Goal: Information Seeking & Learning: Learn about a topic

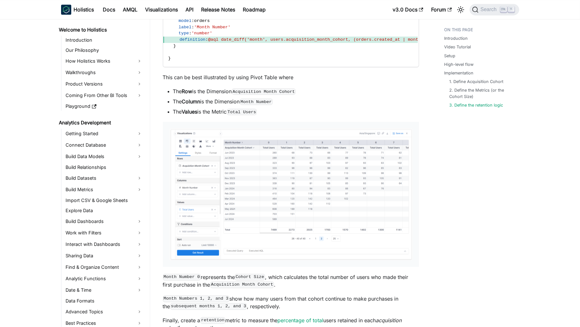
scroll to position [0, 4]
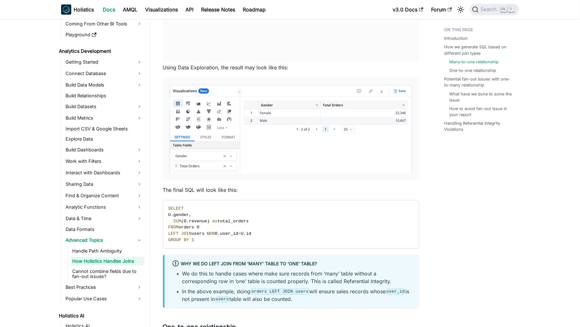
scroll to position [363, 0]
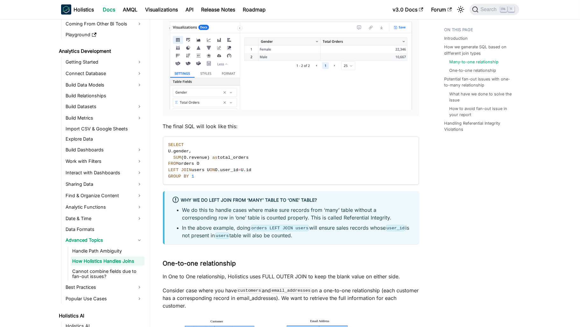
click at [244, 207] on li "We do this to handle cases where make sure records from ‘many’ table without a …" at bounding box center [296, 213] width 229 height 15
click at [234, 206] on link at bounding box center [234, 203] width 2 height 6
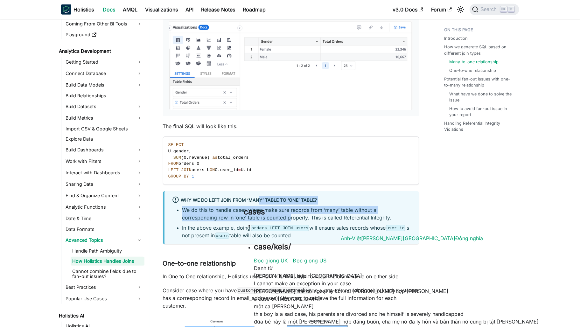
drag, startPoint x: 260, startPoint y: 203, endPoint x: 289, endPoint y: 218, distance: 32.7
click at [289, 218] on div "Why we do LEFT JOIN from ‘many’ table to ‘one’ table? We do this to handle case…" at bounding box center [291, 217] width 256 height 53
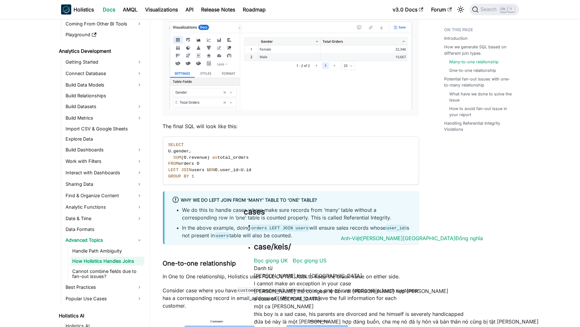
drag, startPoint x: 289, startPoint y: 218, endPoint x: 413, endPoint y: 246, distance: 127.5
click at [349, 224] on li "In the above example, doing orders LEFT JOIN users will ensure sales records wh…" at bounding box center [296, 231] width 229 height 15
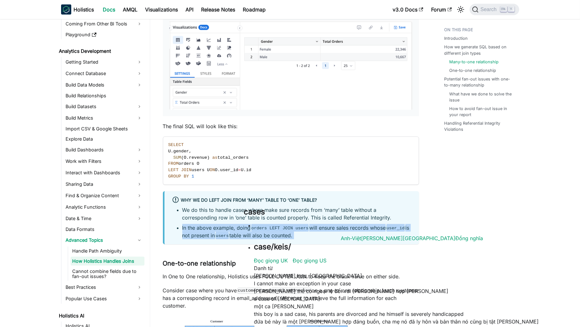
click at [349, 224] on li "In the above example, doing orders LEFT JOIN users will ensure sales records wh…" at bounding box center [296, 231] width 229 height 15
drag, startPoint x: 349, startPoint y: 224, endPoint x: 298, endPoint y: 241, distance: 53.6
click at [298, 241] on div "Why we do LEFT JOIN from ‘many’ table to ‘one’ table? We do this to handle case…" at bounding box center [291, 217] width 256 height 53
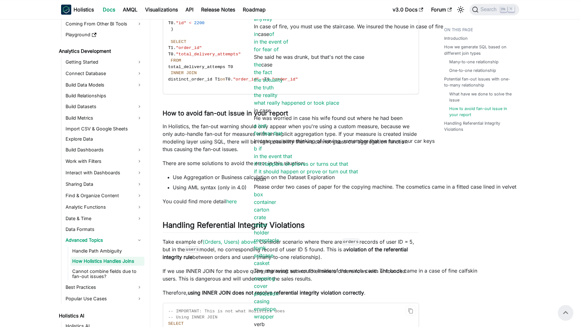
scroll to position [1985, 0]
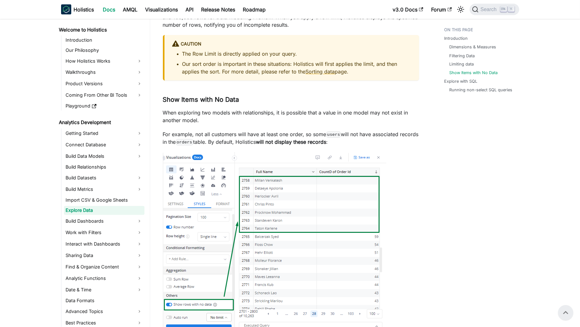
scroll to position [1366, 0]
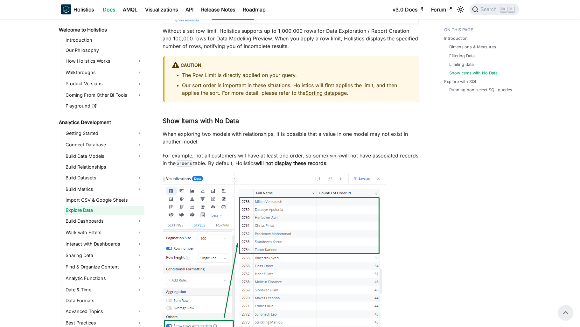
click at [244, 155] on p "For example, not all customers will have at least one order, so some users will…" at bounding box center [291, 159] width 256 height 15
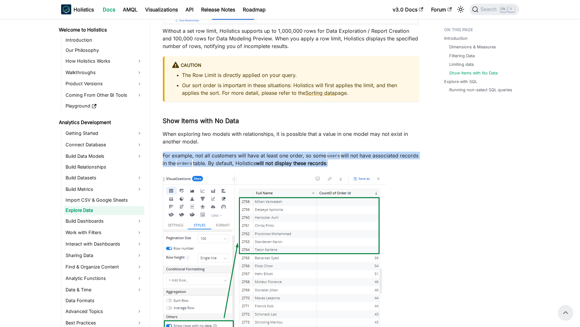
click at [244, 155] on p "For example, not all customers will have at least one order, so some users will…" at bounding box center [291, 159] width 256 height 15
click at [403, 159] on p "For example, not all customers will have at least one order, so some users will…" at bounding box center [291, 159] width 256 height 15
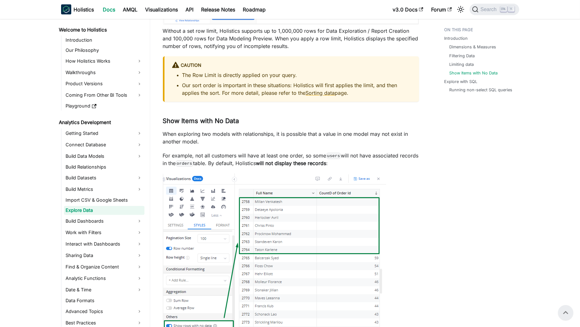
click at [362, 154] on p "For example, not all customers will have at least one order, so some users will…" at bounding box center [291, 159] width 256 height 15
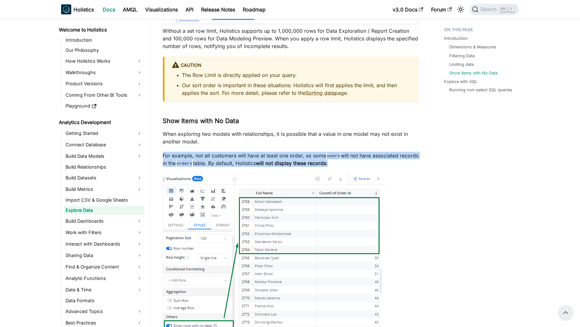
click at [362, 154] on p "For example, not all customers will have at least one order, so some users will…" at bounding box center [291, 159] width 256 height 15
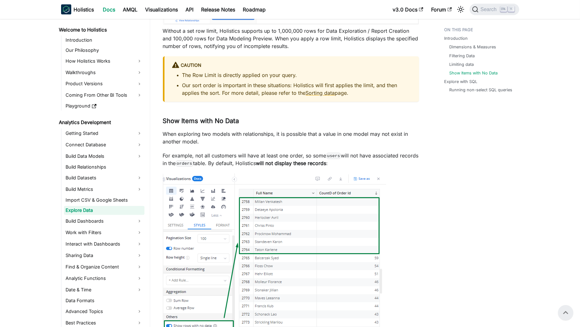
click at [237, 141] on p "When exploring two models with relationships, it is possible that a value in on…" at bounding box center [291, 137] width 256 height 15
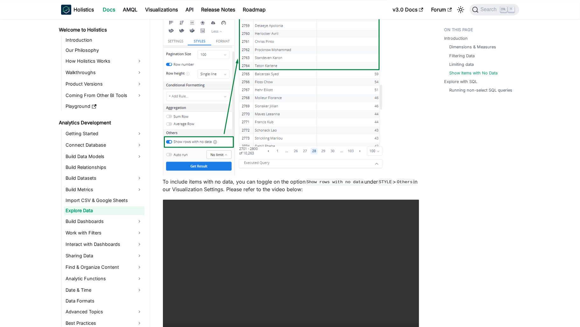
scroll to position [1589, 0]
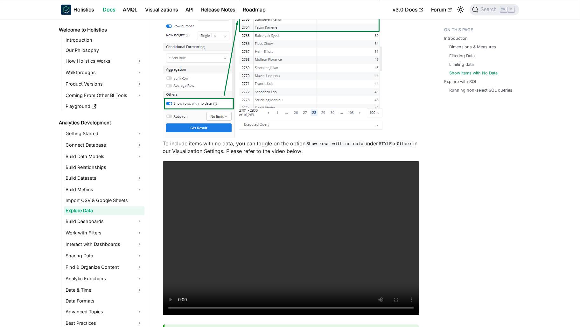
scroll to position [1589, 0]
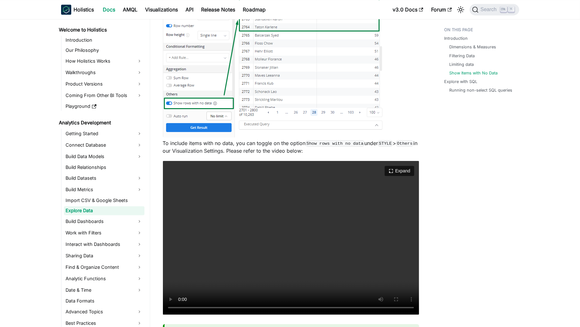
click at [300, 207] on video "Your browser does not support embedding video, but you can download it ." at bounding box center [291, 238] width 256 height 154
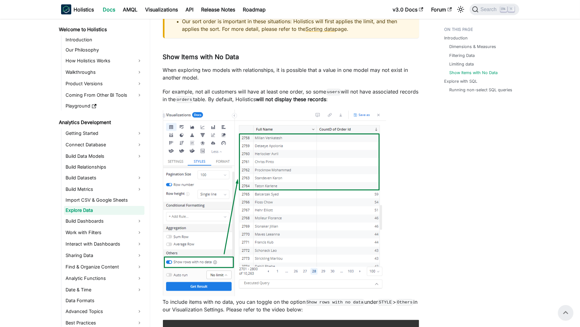
scroll to position [1302, 0]
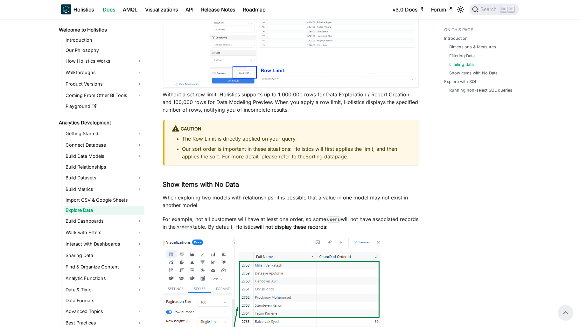
click at [225, 197] on p "When exploring two models with relationships, it is possible that a value in on…" at bounding box center [291, 201] width 256 height 15
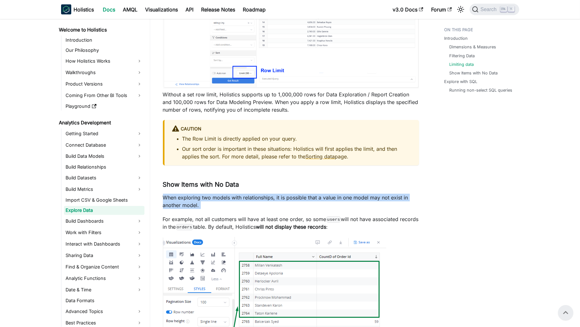
click at [225, 197] on p "When exploring two models with relationships, it is possible that a value in on…" at bounding box center [291, 201] width 256 height 15
click at [370, 203] on p "When exploring two models with relationships, it is possible that a value in on…" at bounding box center [291, 201] width 256 height 15
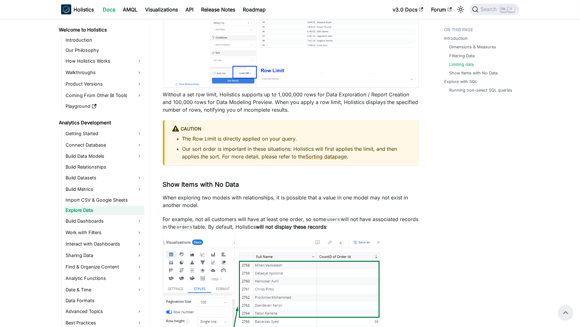
click at [192, 221] on p "For example, not all customers will have at least one order, so some users will…" at bounding box center [291, 222] width 256 height 15
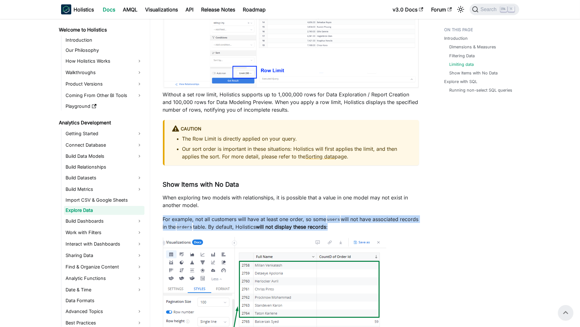
click at [192, 221] on p "For example, not all customers will have at least one order, so some users will…" at bounding box center [291, 222] width 256 height 15
click at [333, 224] on p "For example, not all customers will have at least one order, so some users will…" at bounding box center [291, 222] width 256 height 15
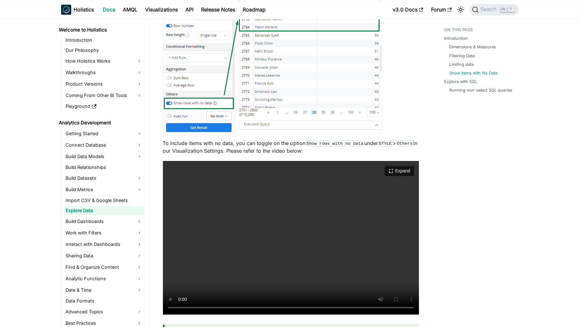
scroll to position [1620, 0]
